Goal: Task Accomplishment & Management: Manage account settings

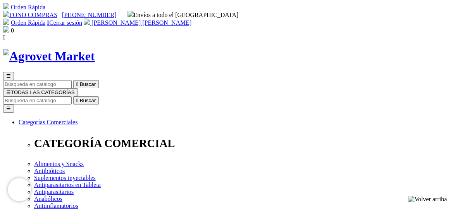
click at [72, 97] on input "Buscar" at bounding box center [37, 101] width 69 height 8
click at [90, 19] on img at bounding box center [87, 22] width 6 height 6
drag, startPoint x: 301, startPoint y: 10, endPoint x: 306, endPoint y: 6, distance: 6.1
click at [90, 19] on img at bounding box center [87, 22] width 6 height 6
click at [192, 19] on span "[PERSON_NAME] [PERSON_NAME]" at bounding box center [142, 22] width 100 height 7
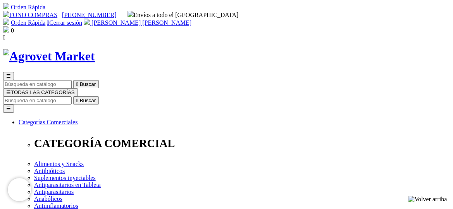
click at [45, 19] on link "Orden Rápida" at bounding box center [28, 22] width 35 height 7
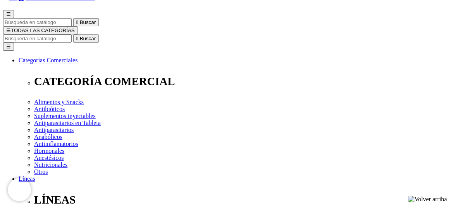
scroll to position [78, 0]
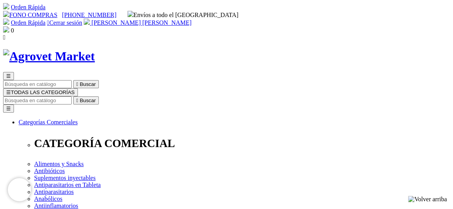
click at [192, 19] on span "[PERSON_NAME] [PERSON_NAME]" at bounding box center [142, 22] width 100 height 7
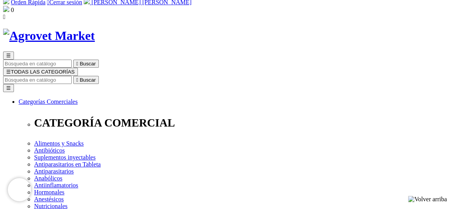
scroll to position [39, 0]
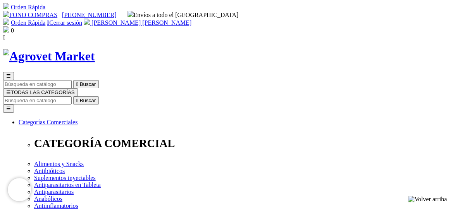
select select "LIMA"
select select
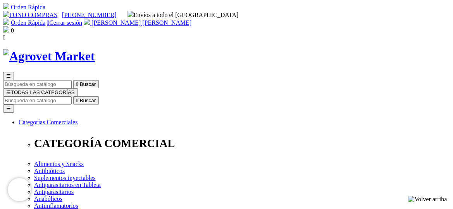
select select "3"
select select "136"
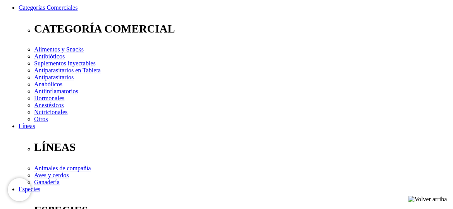
scroll to position [116, 0]
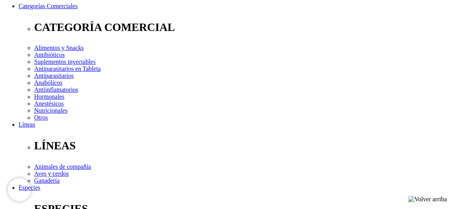
type input "Av. 10 de Junio 142, Urb. Miguel Grau, San Martin de Porres"
type input "996935060"
select select "Boleta"
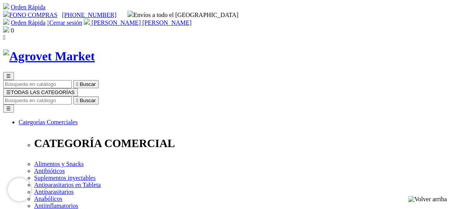
click at [192, 19] on span "[PERSON_NAME] [PERSON_NAME]" at bounding box center [142, 22] width 100 height 7
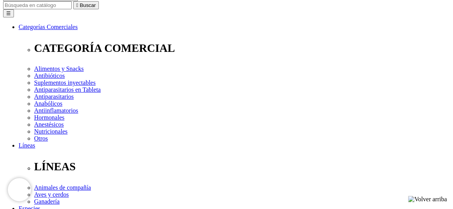
scroll to position [116, 0]
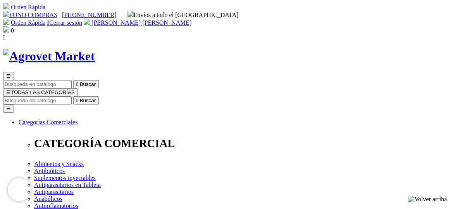
drag, startPoint x: 323, startPoint y: 8, endPoint x: 323, endPoint y: 12, distance: 4.3
click at [192, 19] on span "[PERSON_NAME] [PERSON_NAME]" at bounding box center [142, 22] width 100 height 7
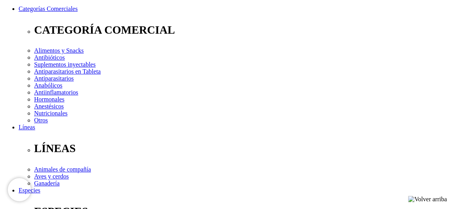
scroll to position [116, 0]
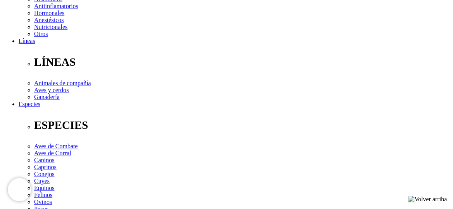
scroll to position [194, 0]
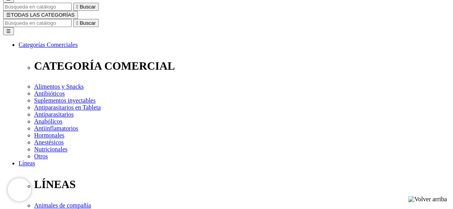
scroll to position [39, 0]
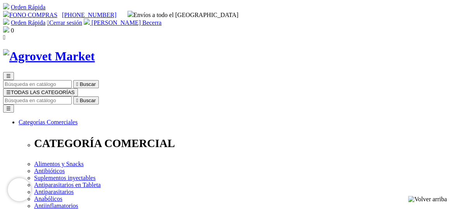
click at [72, 97] on input "Buscar" at bounding box center [37, 101] width 69 height 8
type input "ferti"
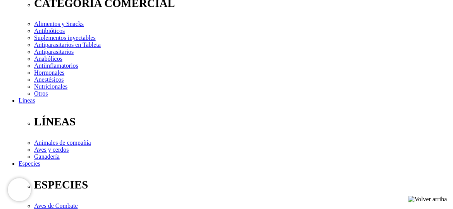
scroll to position [194, 0]
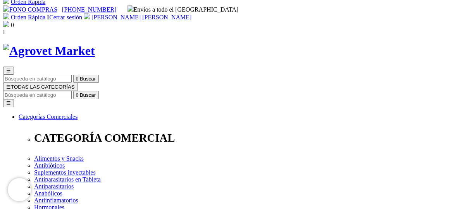
scroll to position [0, 0]
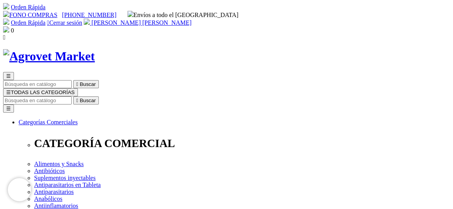
click at [9, 26] on img at bounding box center [6, 29] width 6 height 6
drag, startPoint x: 394, startPoint y: 10, endPoint x: 392, endPoint y: 131, distance: 121.8
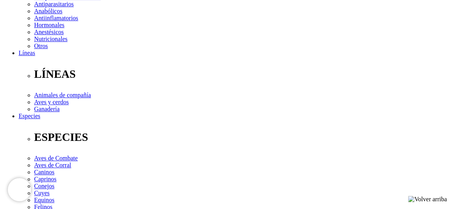
scroll to position [194, 0]
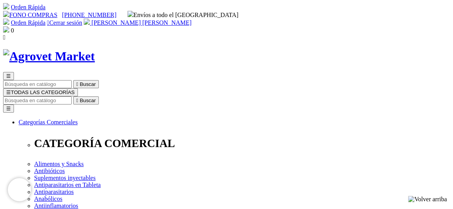
scroll to position [0, 0]
click at [192, 19] on span "[PERSON_NAME] [PERSON_NAME]" at bounding box center [142, 22] width 100 height 7
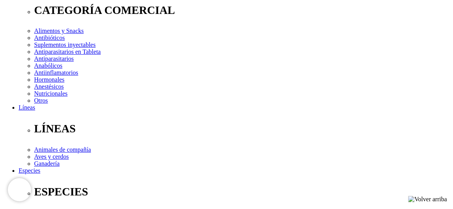
scroll to position [116, 0]
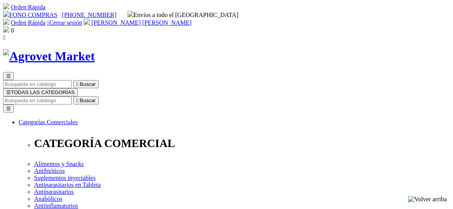
select select "DNI"
select select "Propietario_de_mascota"
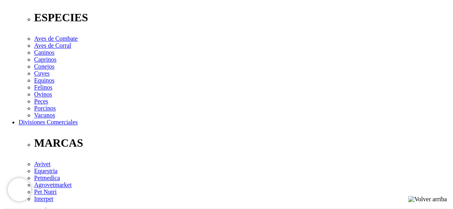
scroll to position [310, 0]
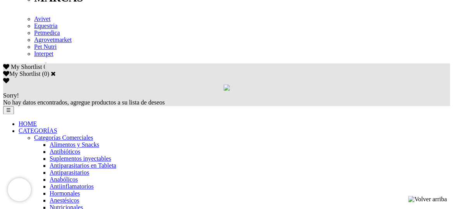
scroll to position [504, 0]
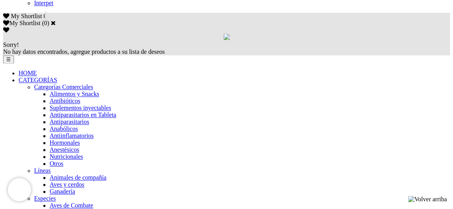
checkbox input "true"
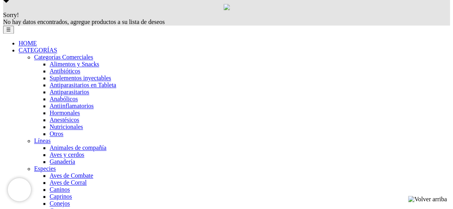
scroll to position [582, 0]
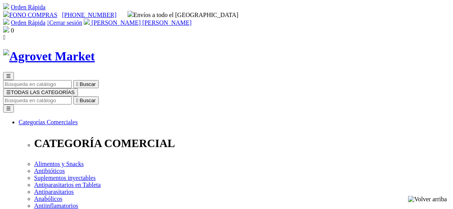
select select "DNI"
select select "Propietario_de_mascota"
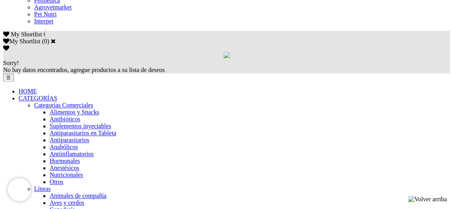
scroll to position [504, 0]
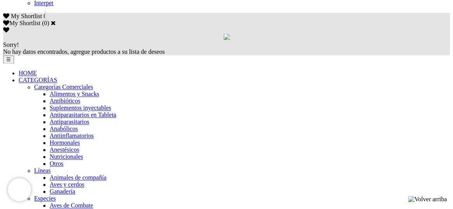
checkbox input "true"
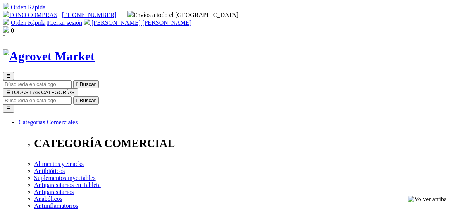
select select "DNI"
select select "Propietario_de_mascota"
click at [192, 19] on span "[PERSON_NAME] [PERSON_NAME]" at bounding box center [142, 22] width 100 height 7
select select "DNI"
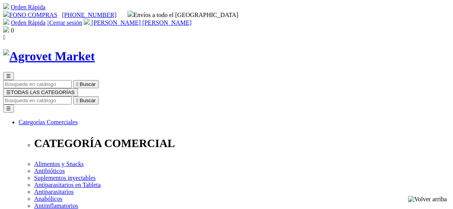
select select "Propietario_de_mascota"
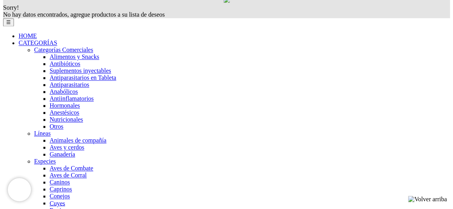
scroll to position [543, 0]
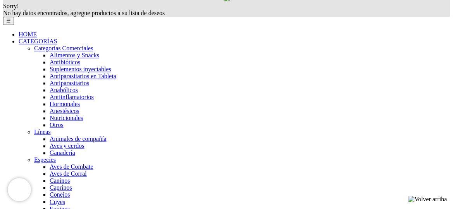
checkbox input "true"
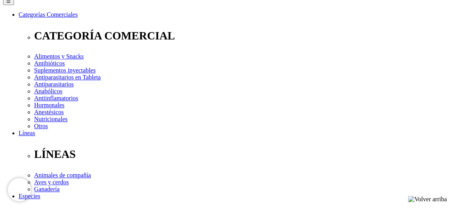
scroll to position [116, 0]
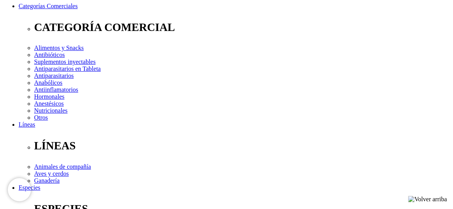
type input "[EMAIL_ADDRESS][DOMAIN_NAME]"
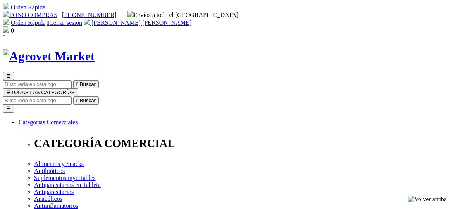
select select "DNI"
select select "Propietario_de_mascota"
click at [45, 19] on link "Orden Rápida" at bounding box center [28, 22] width 35 height 7
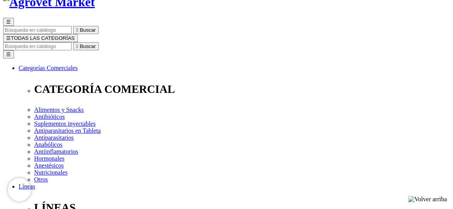
scroll to position [78, 0]
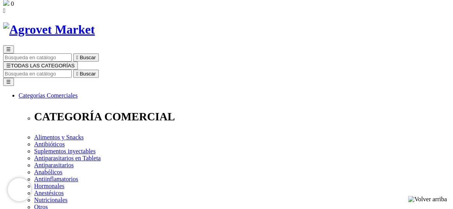
scroll to position [78, 0]
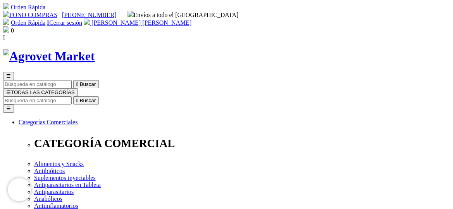
click at [14, 27] on span "0" at bounding box center [12, 30] width 3 height 7
click at [9, 26] on img at bounding box center [6, 29] width 6 height 6
click at [45, 19] on link "Orden Rápida" at bounding box center [28, 22] width 35 height 7
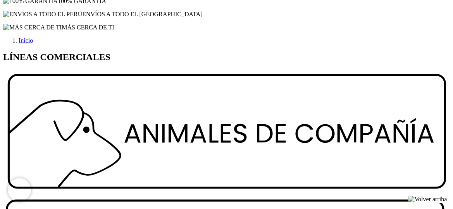
scroll to position [1008, 0]
